Goal: Entertainment & Leisure: Consume media (video, audio)

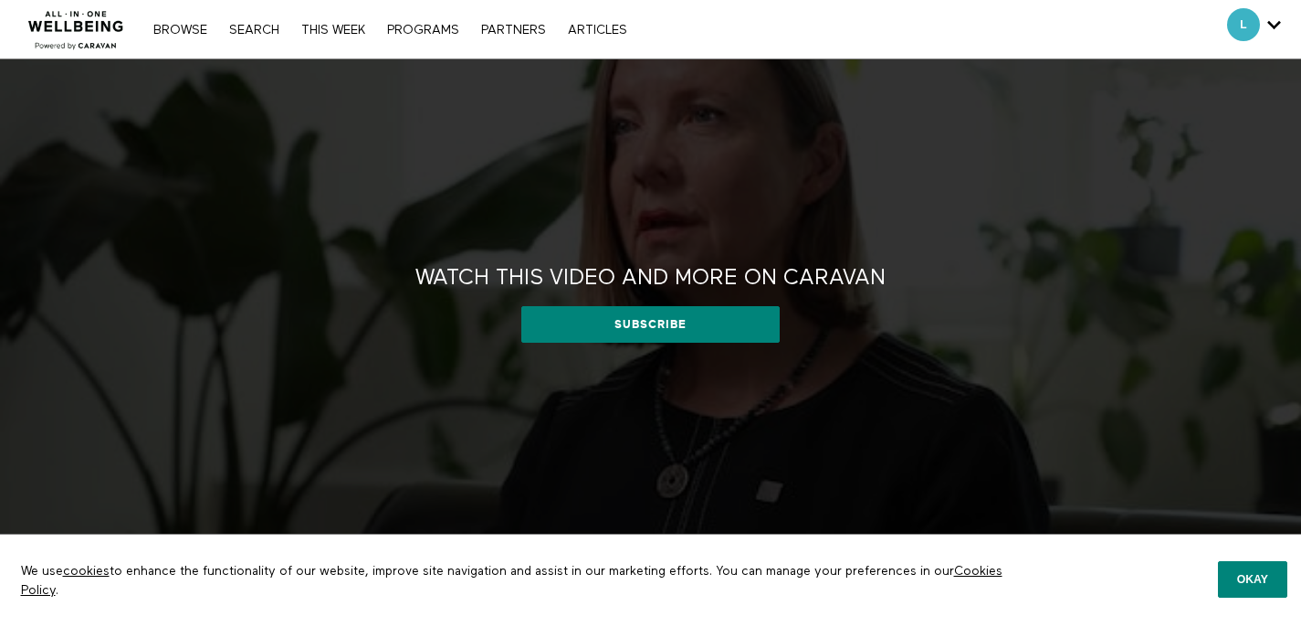
drag, startPoint x: 1253, startPoint y: 581, endPoint x: 1269, endPoint y: 181, distance: 400.4
click at [1253, 578] on button "Okay" at bounding box center [1252, 579] width 69 height 37
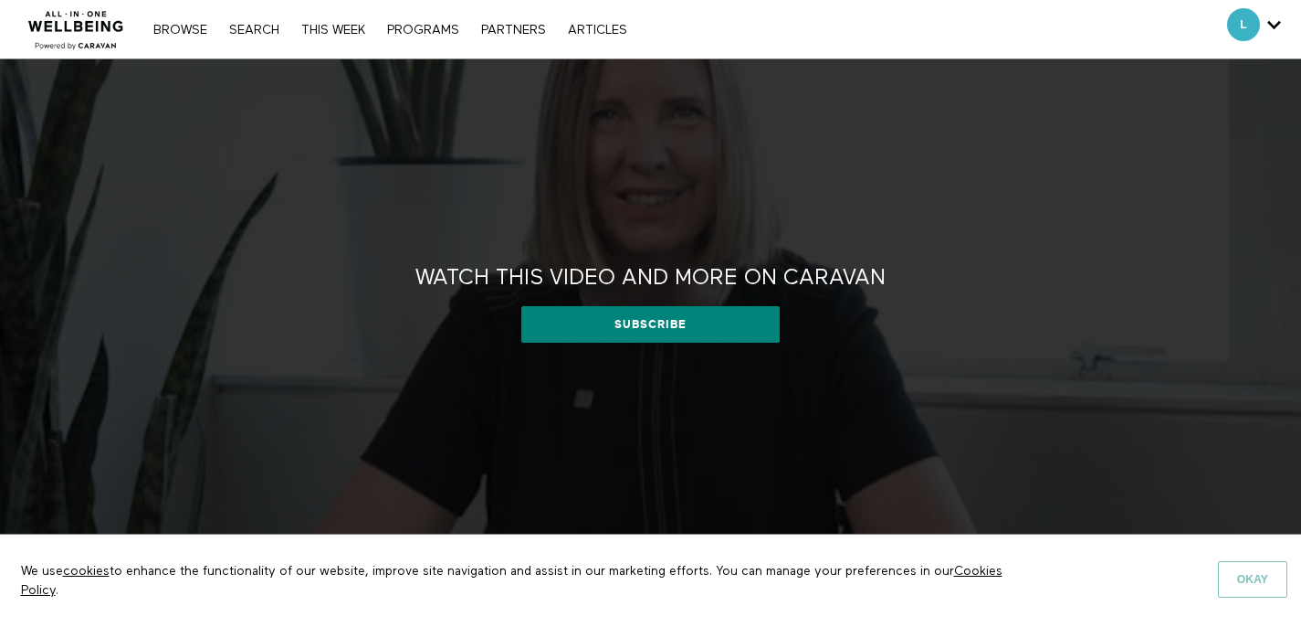
click at [1238, 586] on button "Okay" at bounding box center [1252, 579] width 69 height 37
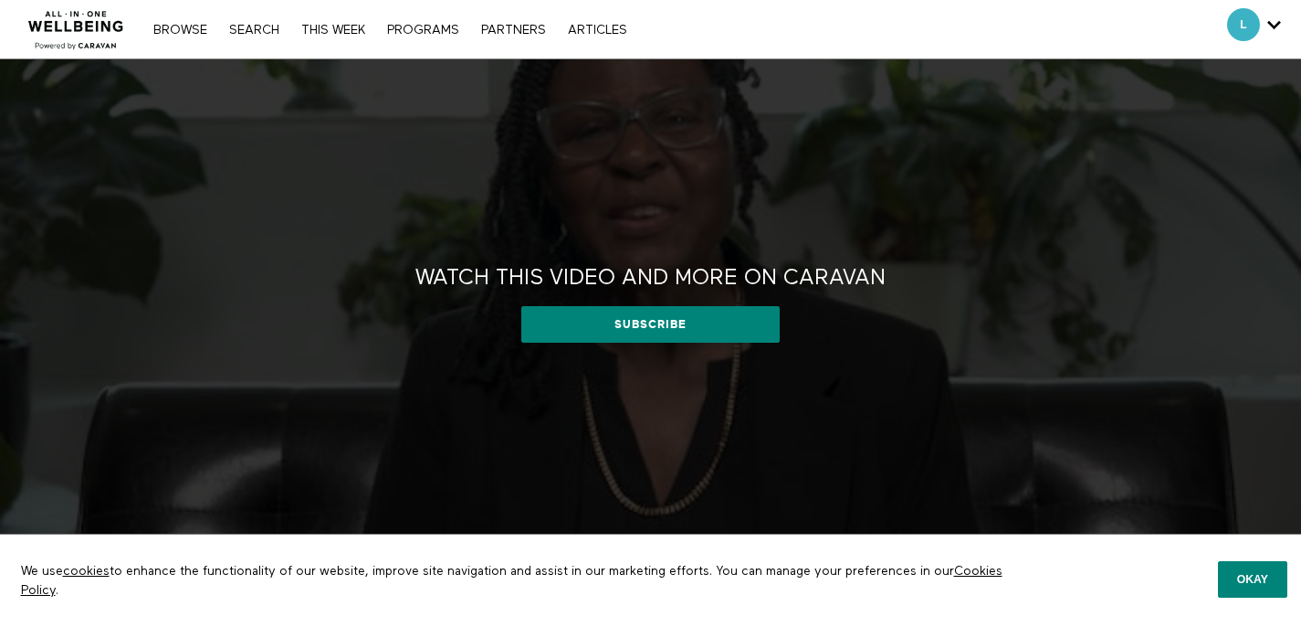
click at [741, 151] on div "Watch this video and more on CARAVAN Watch this video and more on CARAVAN Subsc…" at bounding box center [650, 309] width 1301 height 501
drag, startPoint x: 1262, startPoint y: 594, endPoint x: 1183, endPoint y: 558, distance: 87.1
click at [1261, 593] on button "Okay" at bounding box center [1252, 579] width 69 height 37
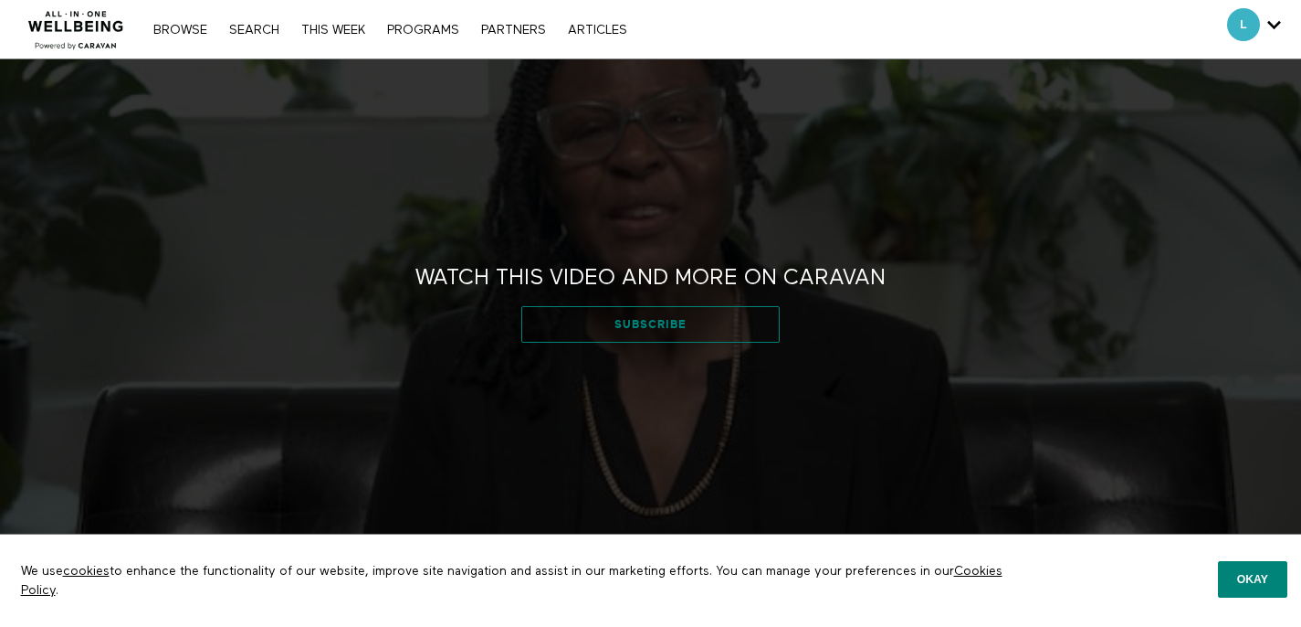
click at [630, 326] on link "Subscribe" at bounding box center [650, 324] width 258 height 37
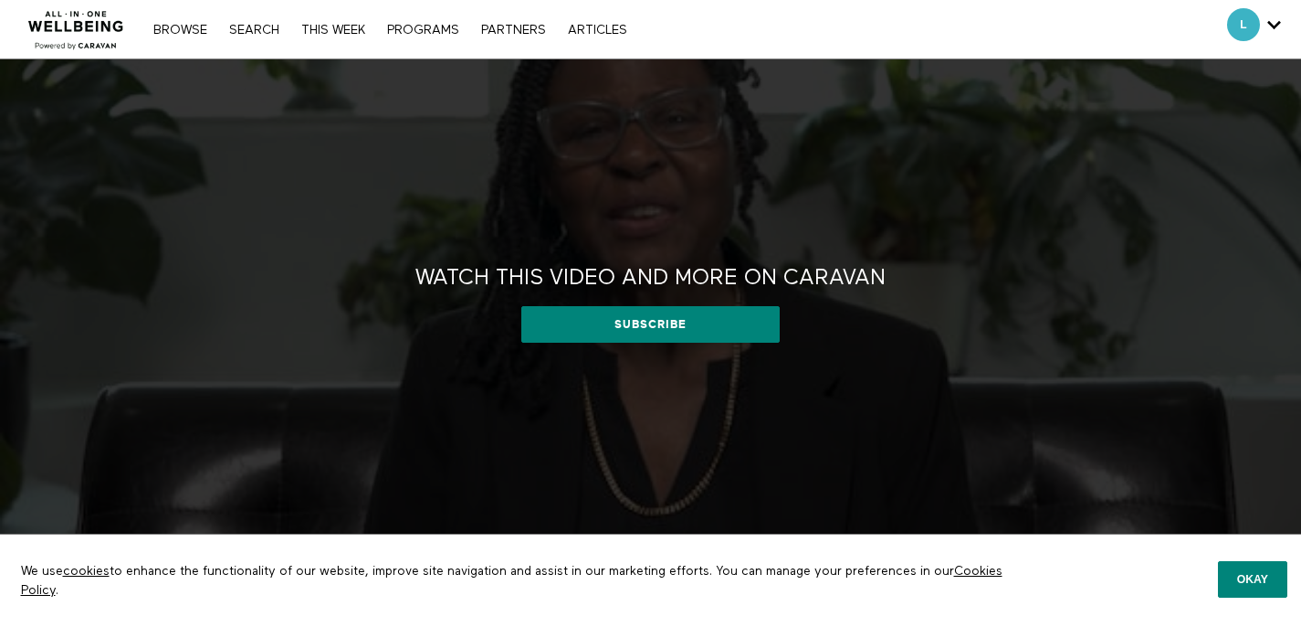
click at [77, 35] on img at bounding box center [76, 24] width 111 height 55
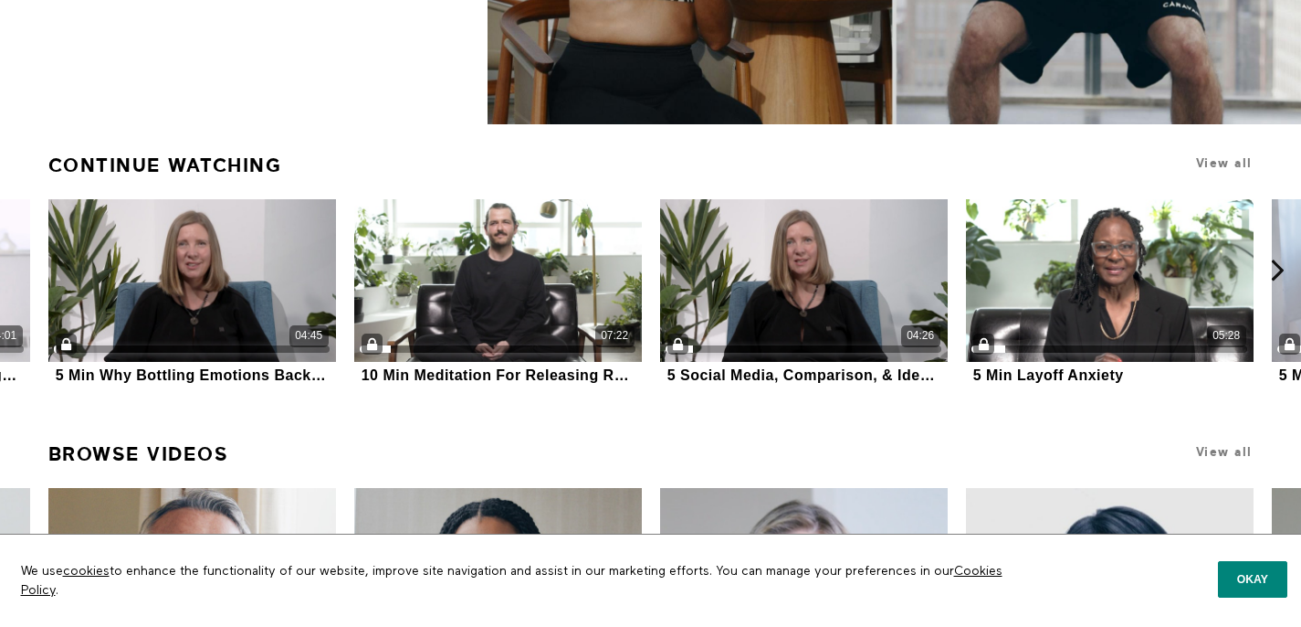
scroll to position [603, 0]
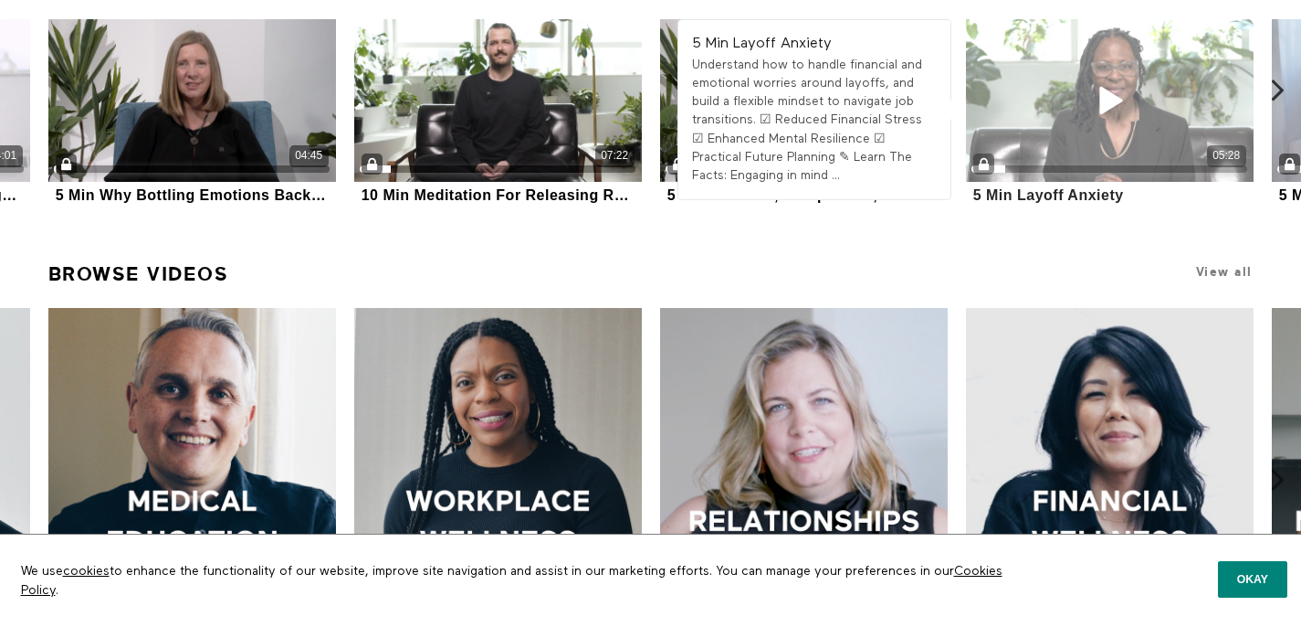
click at [1122, 88] on icon at bounding box center [1109, 100] width 55 height 32
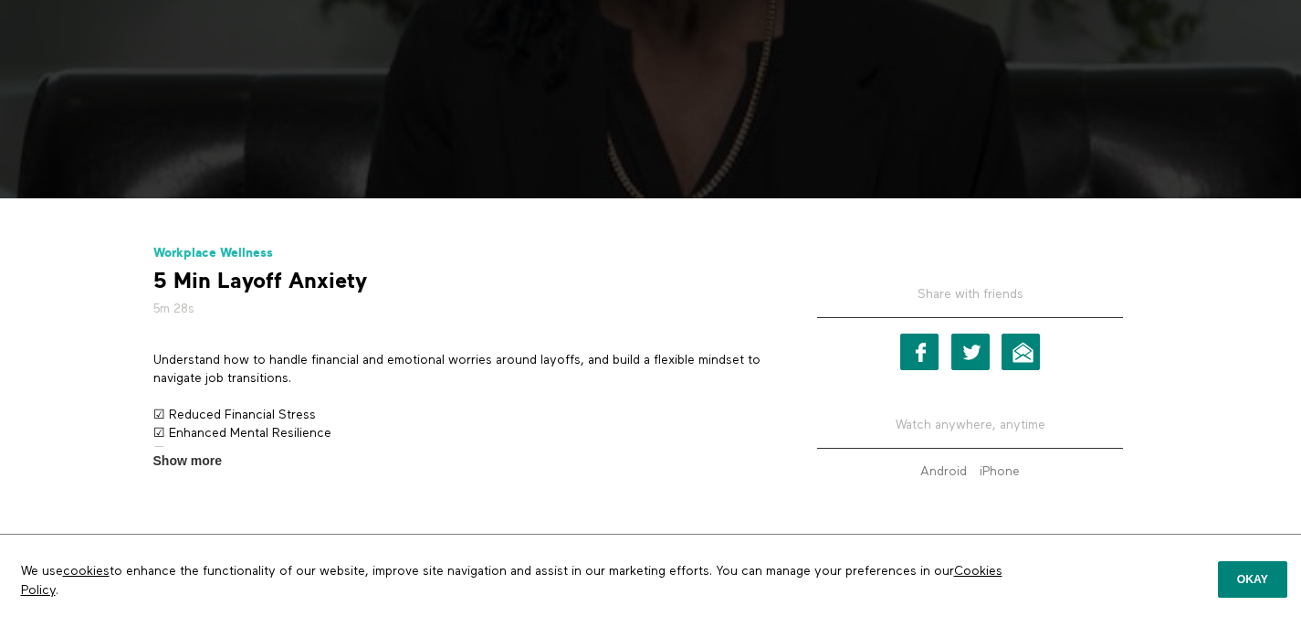
scroll to position [17, 0]
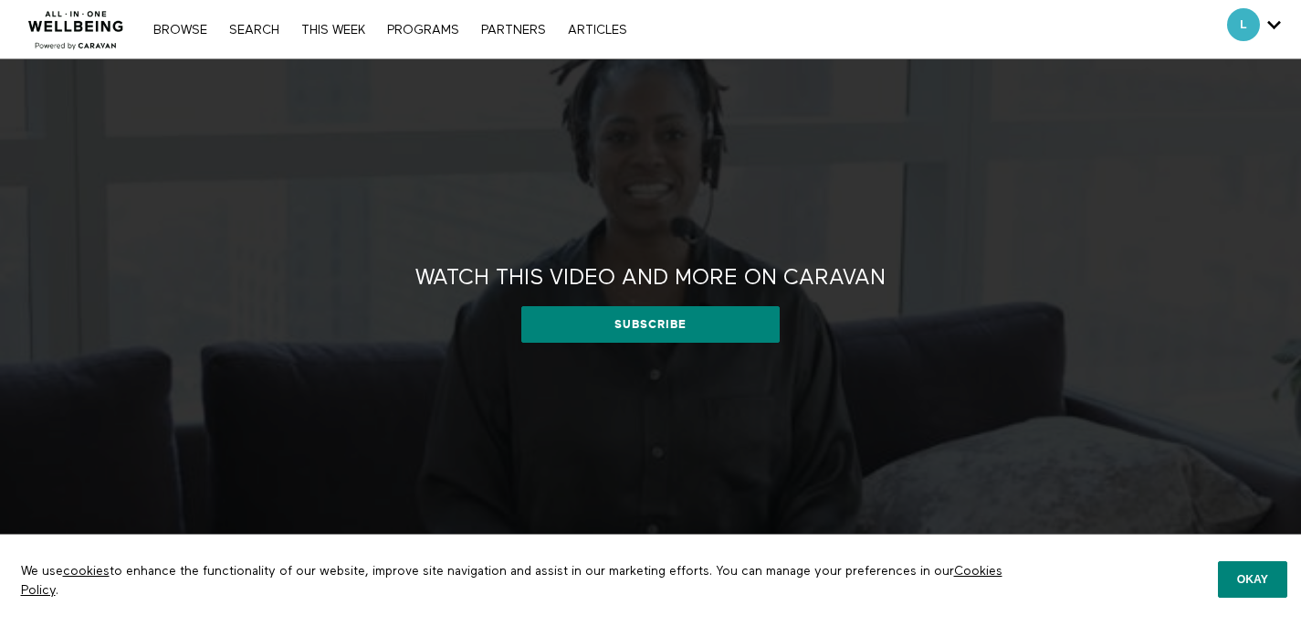
click at [1290, 16] on div "L [PERSON_NAME][EMAIL_ADDRESS][DOMAIN_NAME] Account settings Help Log out" at bounding box center [1254, 29] width 81 height 58
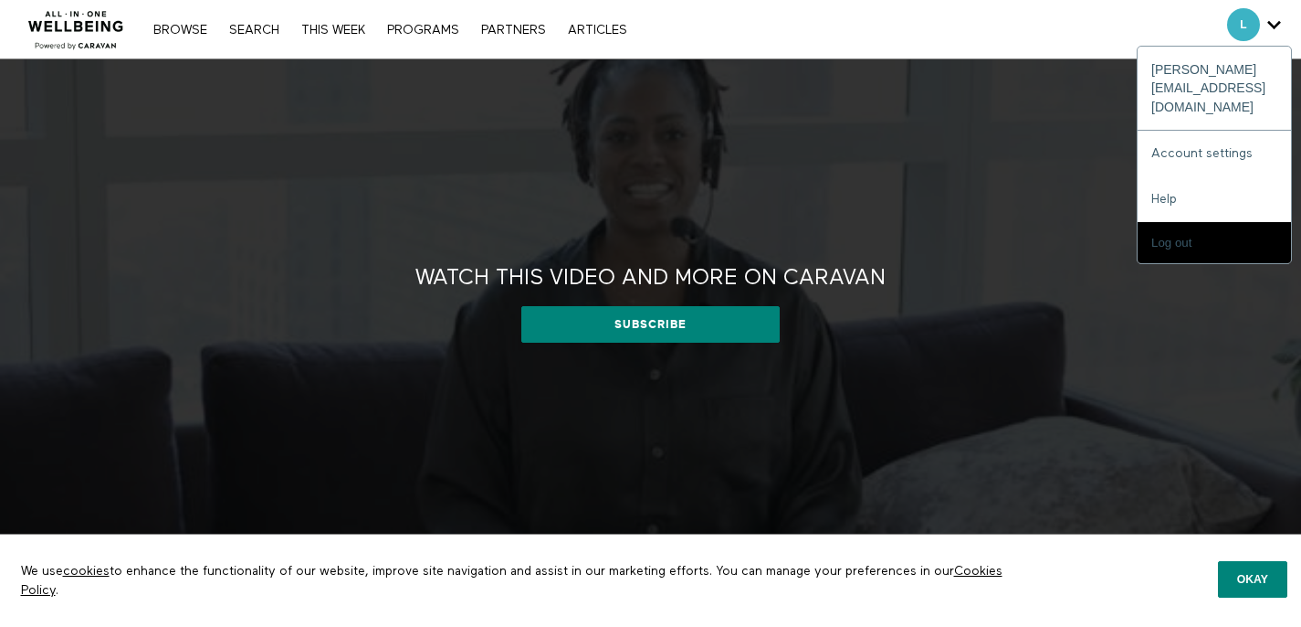
click at [1279, 23] on icon "Secondary" at bounding box center [1275, 24] width 14 height 27
click at [1211, 131] on link "Account settings" at bounding box center [1214, 154] width 153 height 46
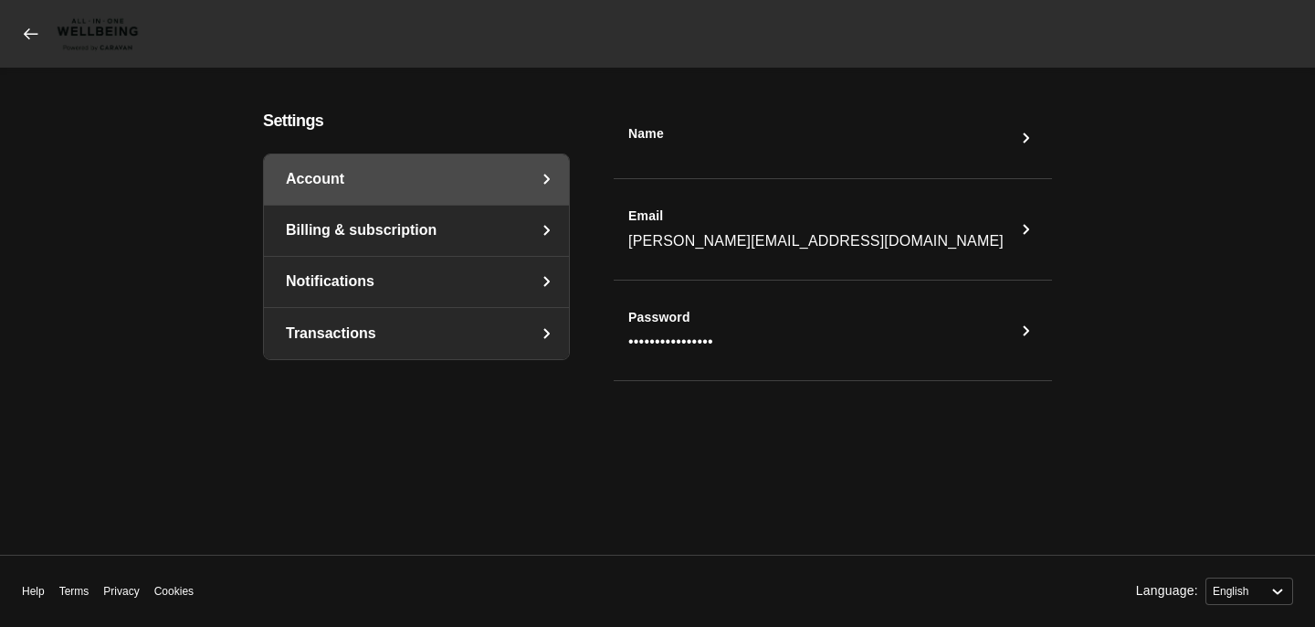
select select "en"
click at [426, 226] on link "Billing & subscription" at bounding box center [416, 230] width 305 height 50
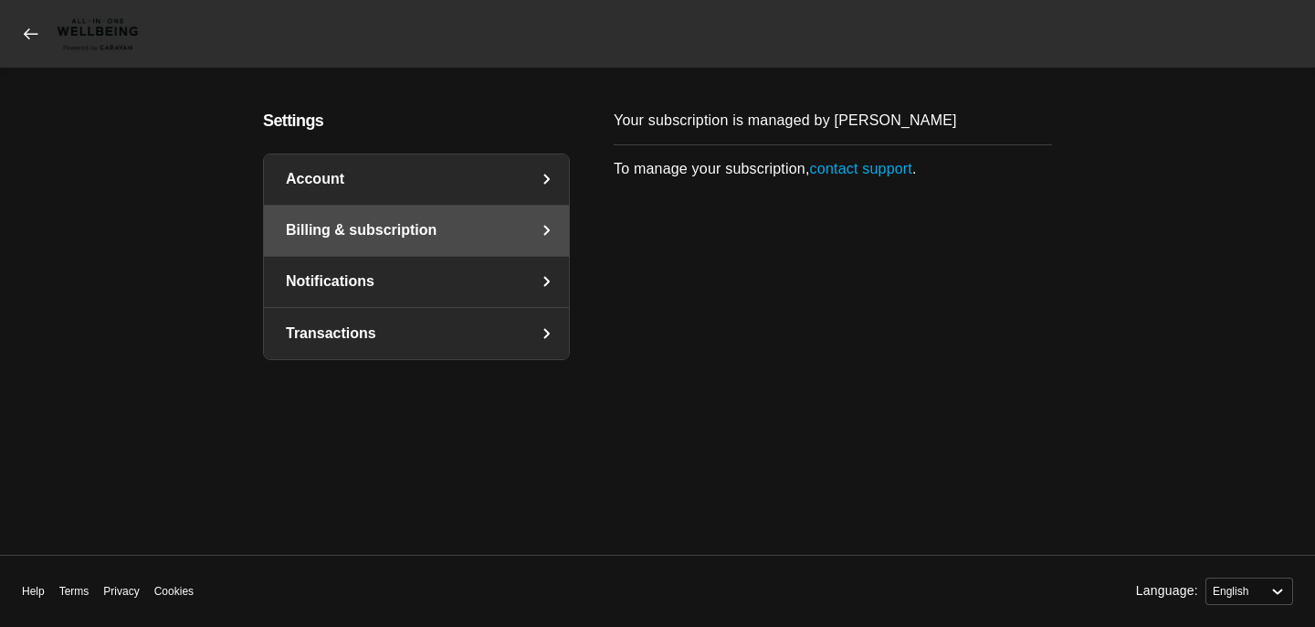
click at [385, 273] on link "Notifications" at bounding box center [416, 282] width 305 height 50
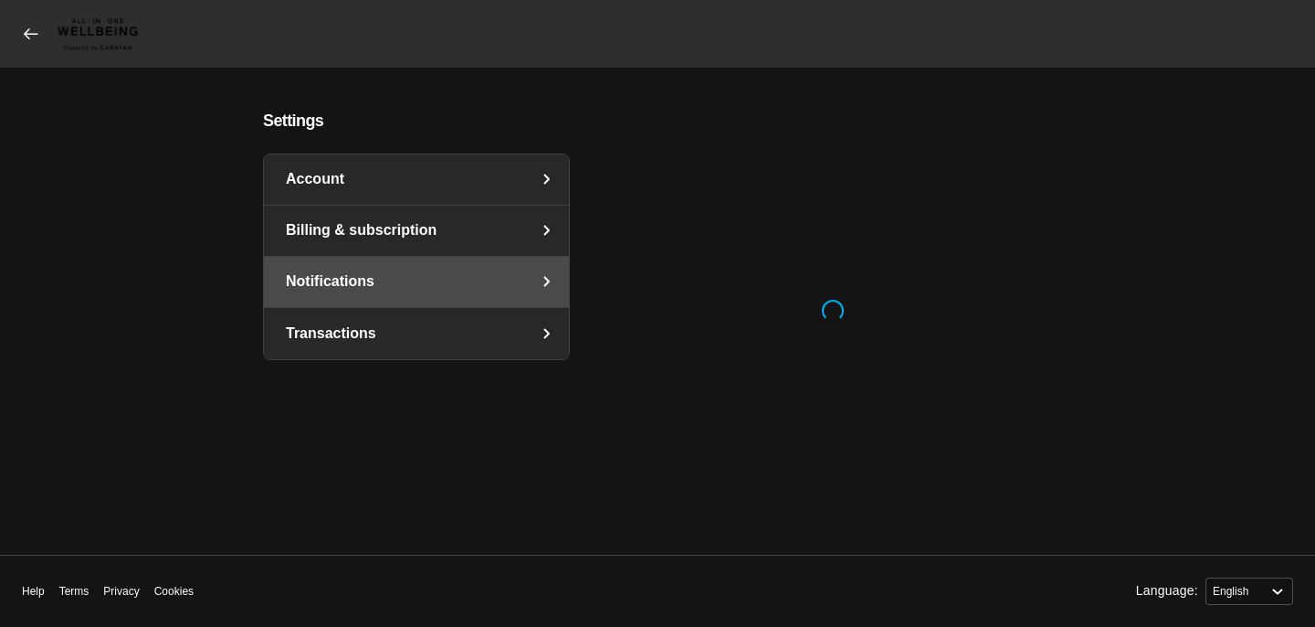
select select "en"
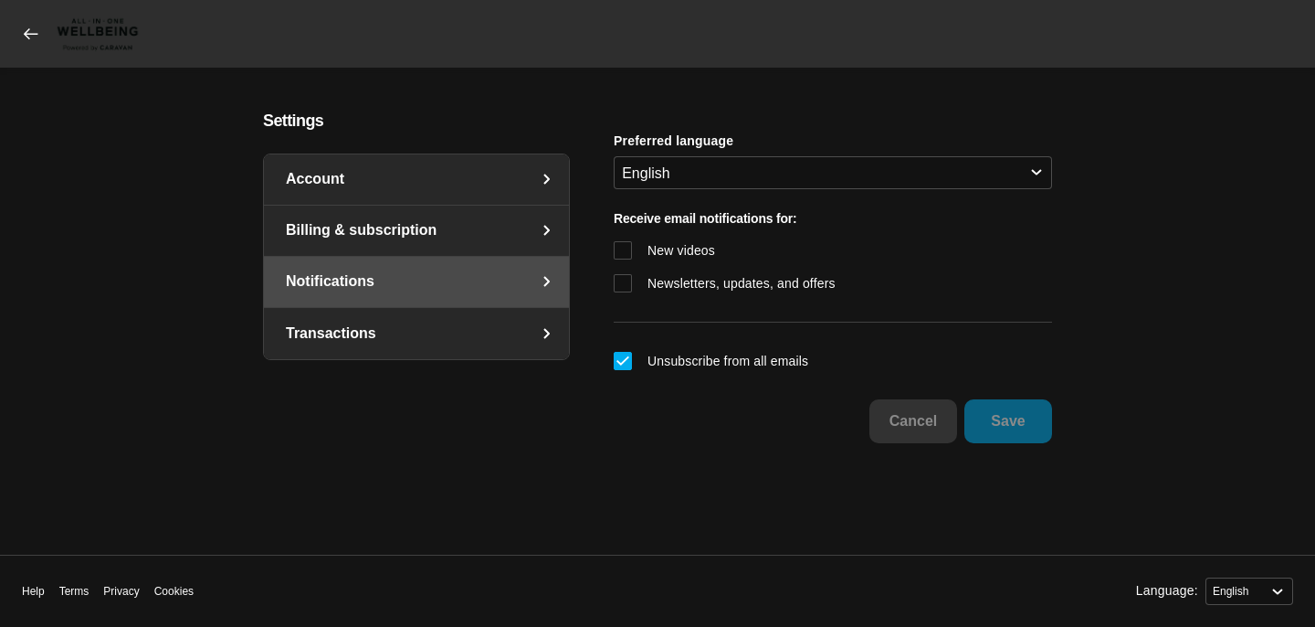
click at [420, 333] on link "Transactions" at bounding box center [416, 333] width 305 height 51
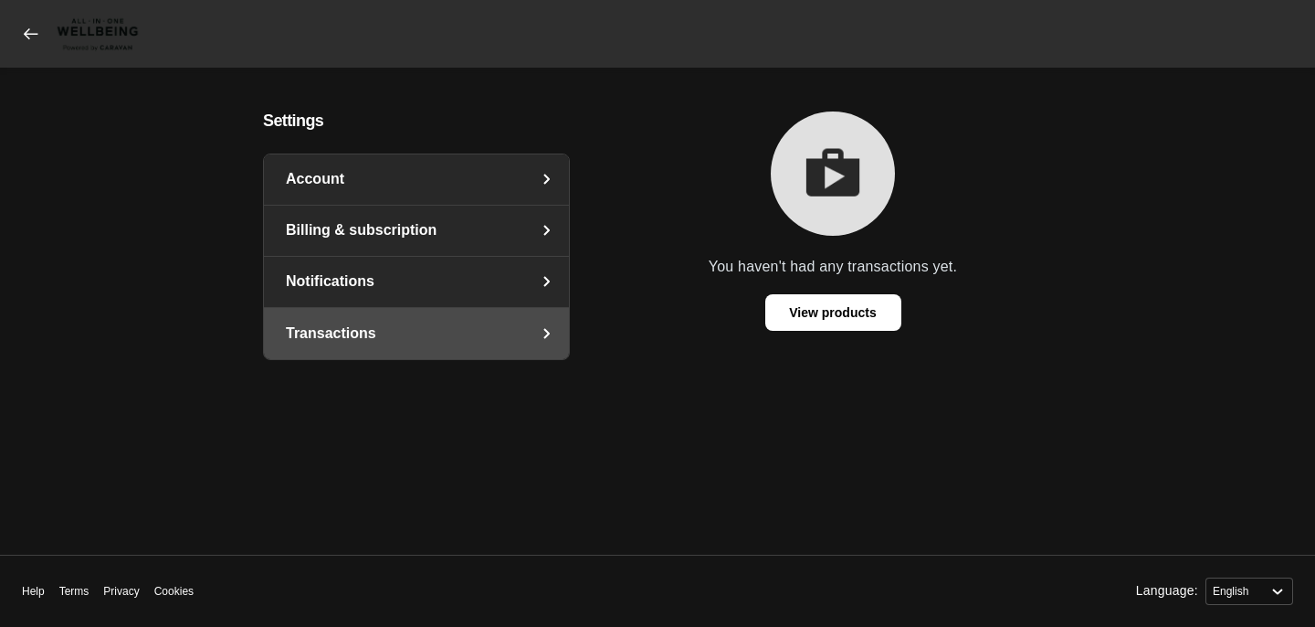
click at [35, 27] on icon at bounding box center [31, 34] width 18 height 18
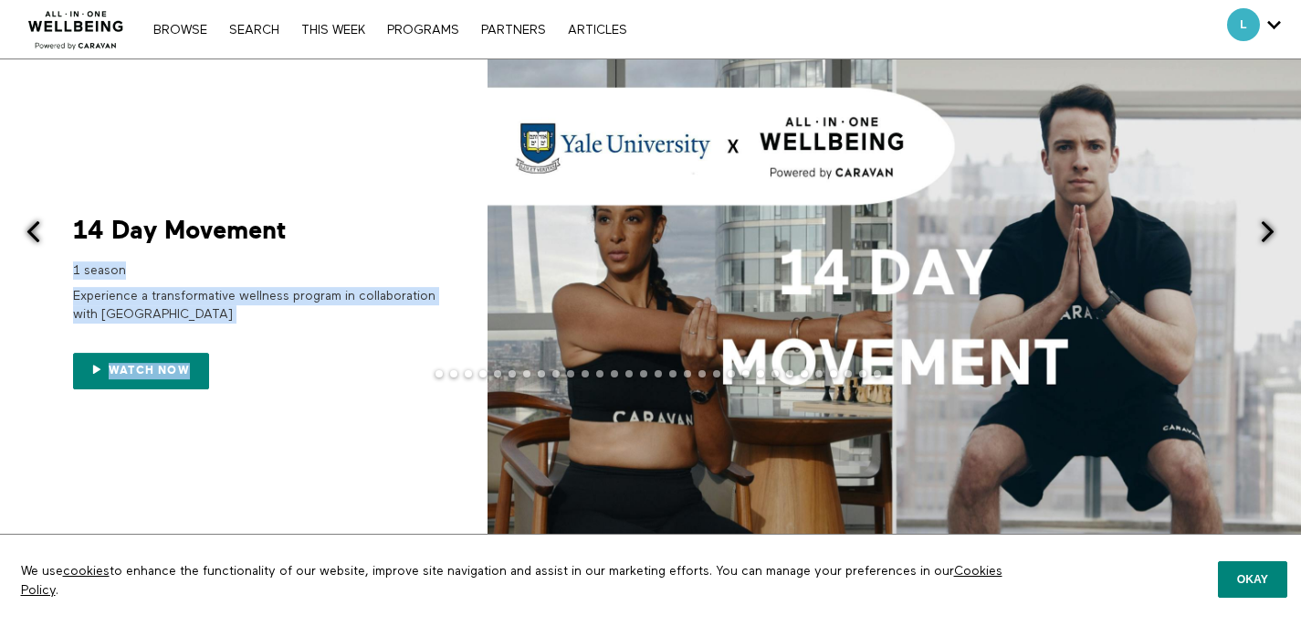
drag, startPoint x: 116, startPoint y: 261, endPoint x: 298, endPoint y: 354, distance: 204.2
click at [288, 349] on div "14 Day Movement 1 season Experience a transformative wellness program in collab…" at bounding box center [255, 303] width 365 height 172
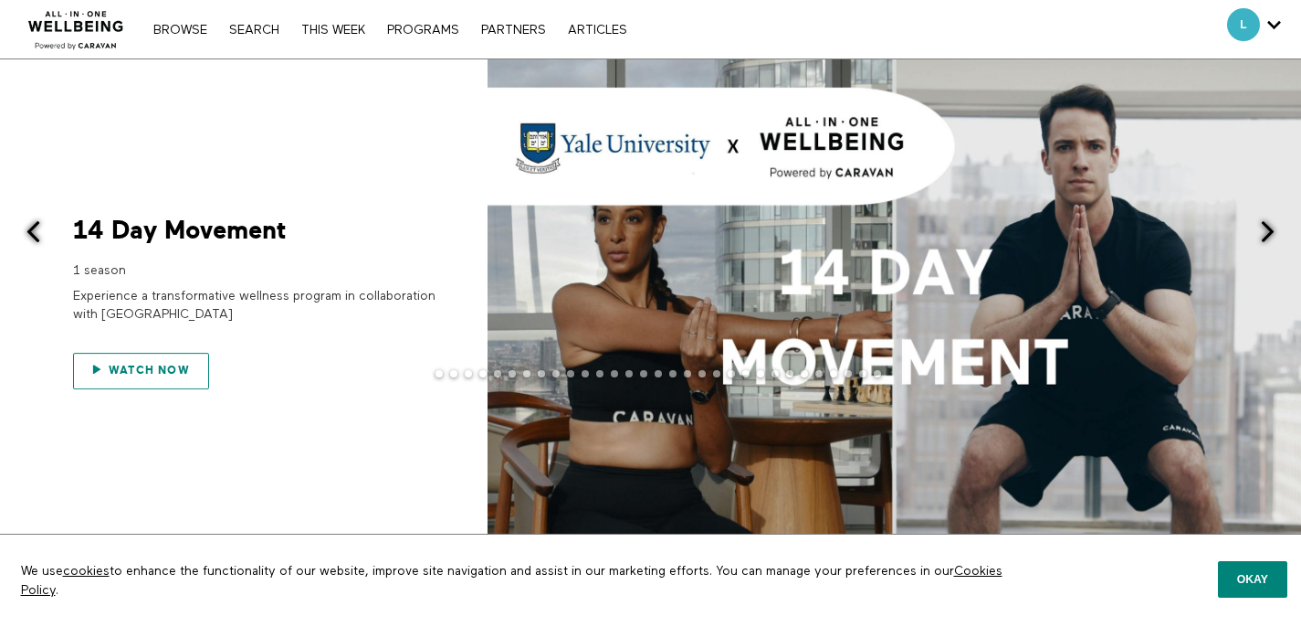
drag, startPoint x: 303, startPoint y: 358, endPoint x: 152, endPoint y: 365, distance: 151.8
click at [297, 360] on div "Watch now" at bounding box center [255, 360] width 365 height 58
click at [137, 363] on link "Watch now" at bounding box center [141, 371] width 136 height 37
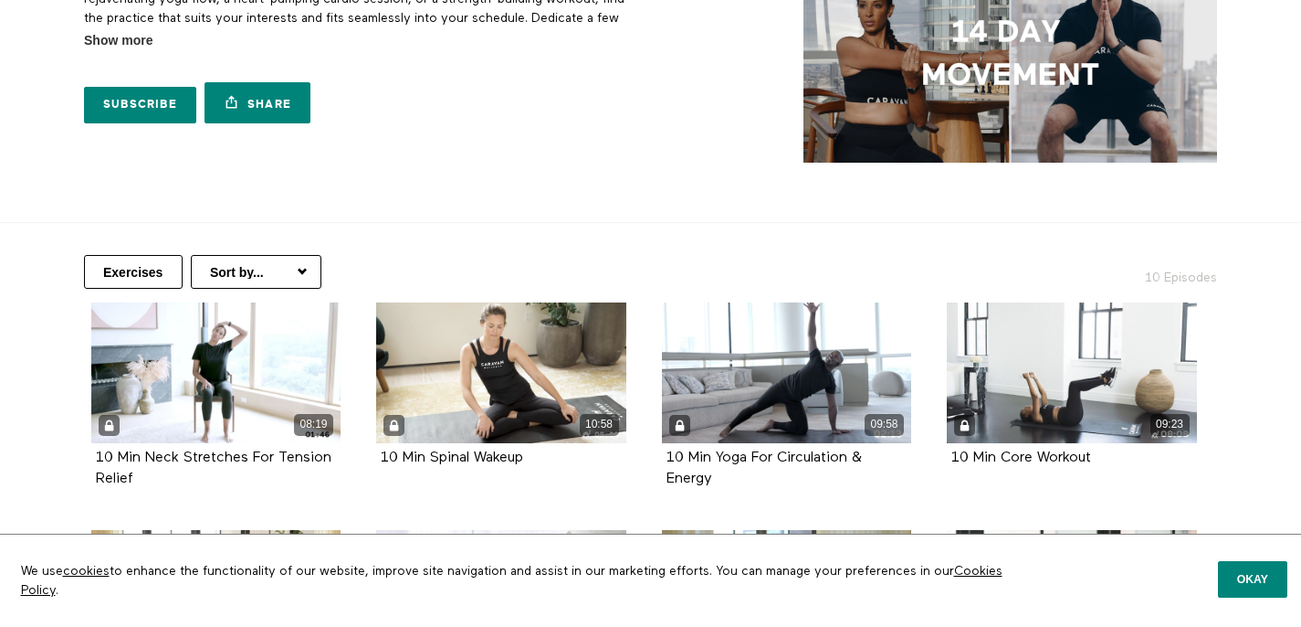
scroll to position [327, 0]
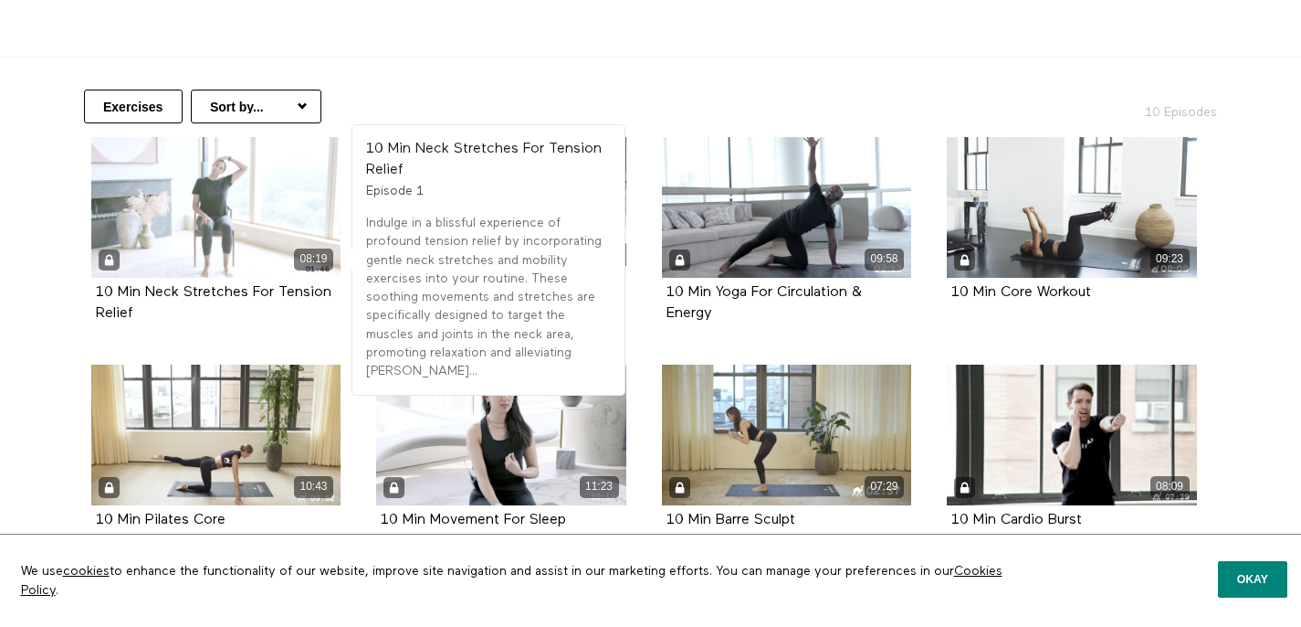
click at [189, 215] on div "08:19" at bounding box center [216, 207] width 250 height 141
